Goal: Task Accomplishment & Management: Manage account settings

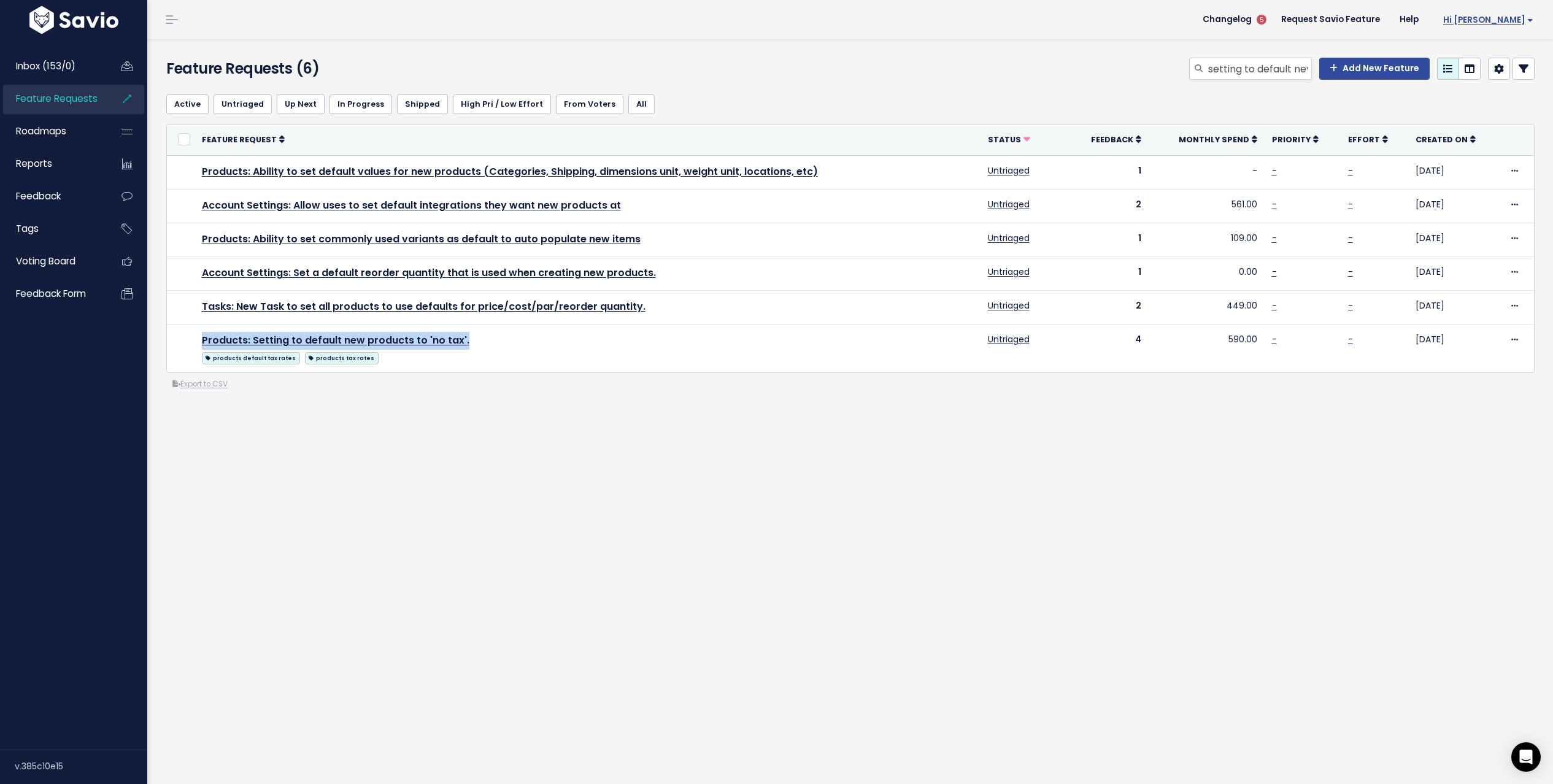
click at [1498, 21] on span "Hi [PERSON_NAME]" at bounding box center [1487, 20] width 90 height 9
click at [1484, 105] on link "Integrations" at bounding box center [1492, 103] width 90 height 24
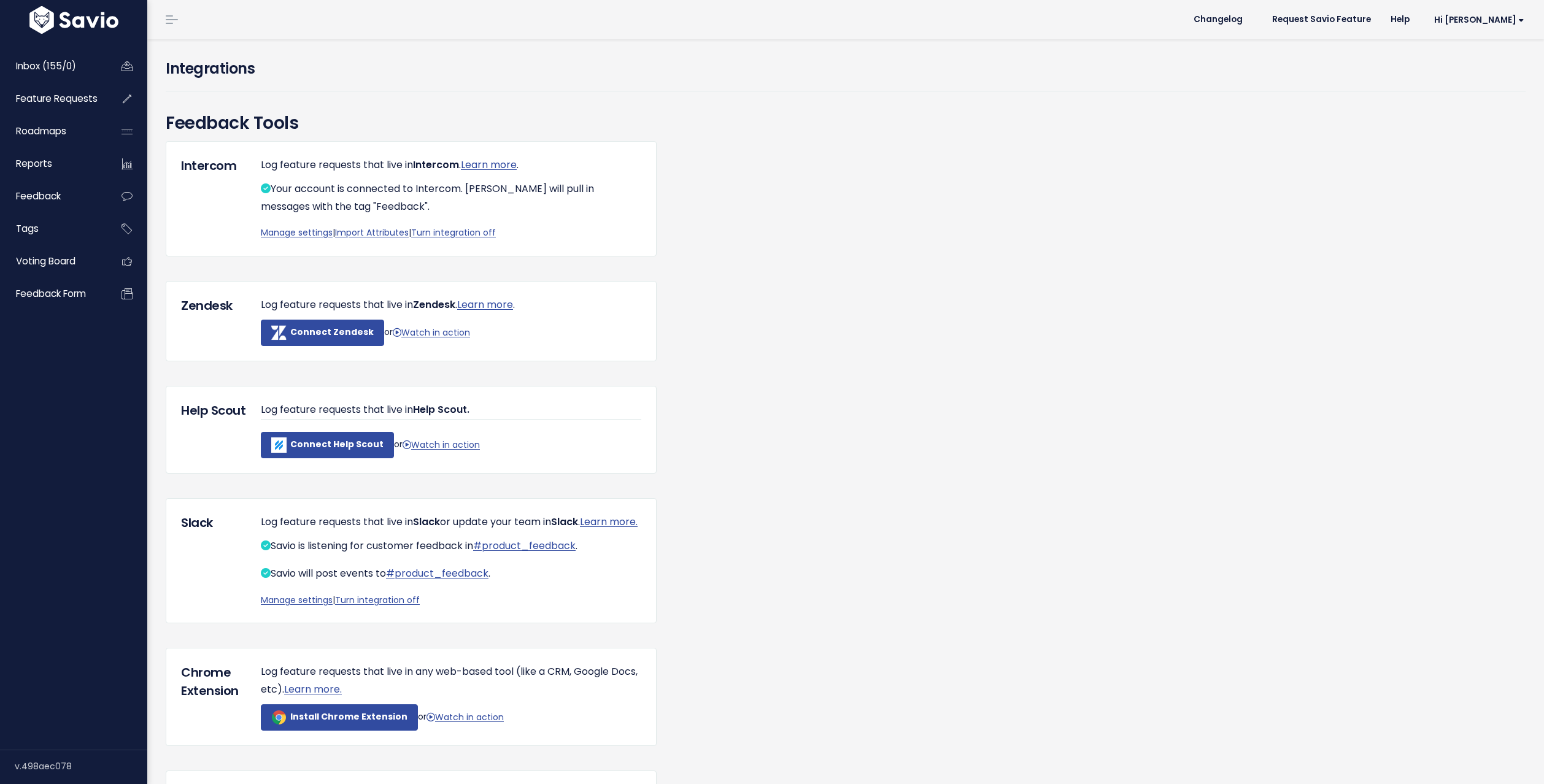
scroll to position [2, 0]
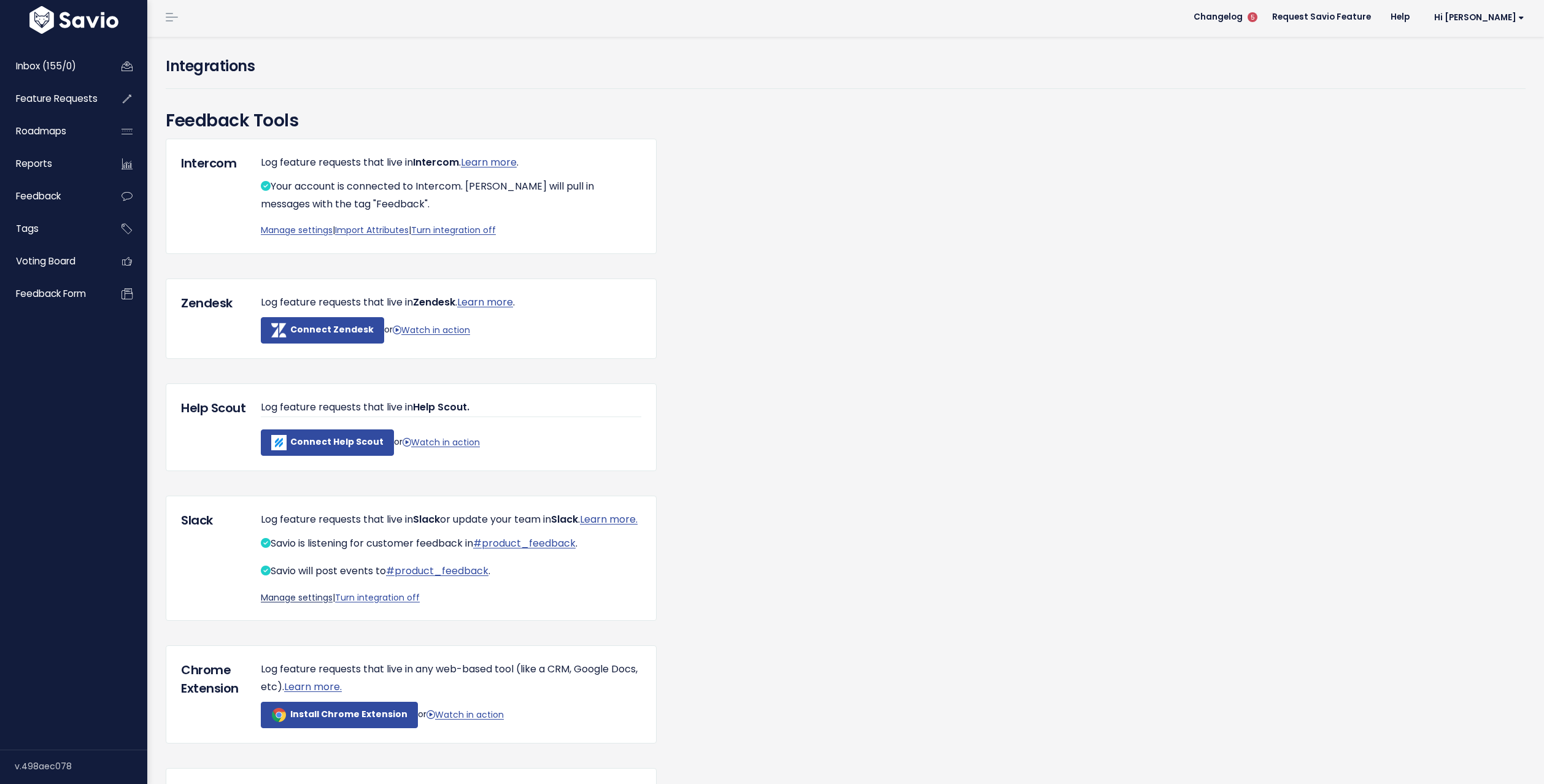
click at [317, 604] on link "Manage settings" at bounding box center [297, 597] width 72 height 12
